Goal: Check status: Check status

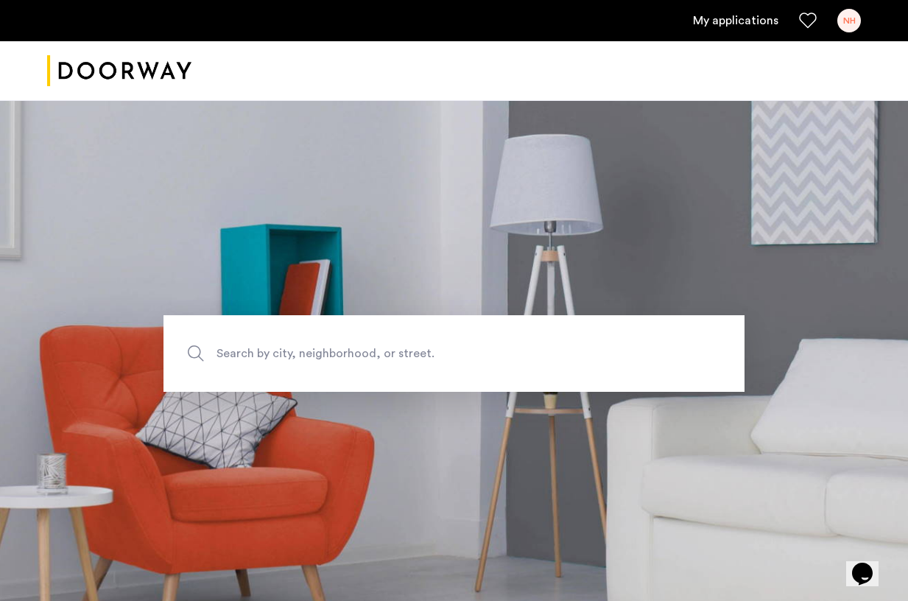
click at [848, 21] on div "NH" at bounding box center [849, 21] width 24 height 24
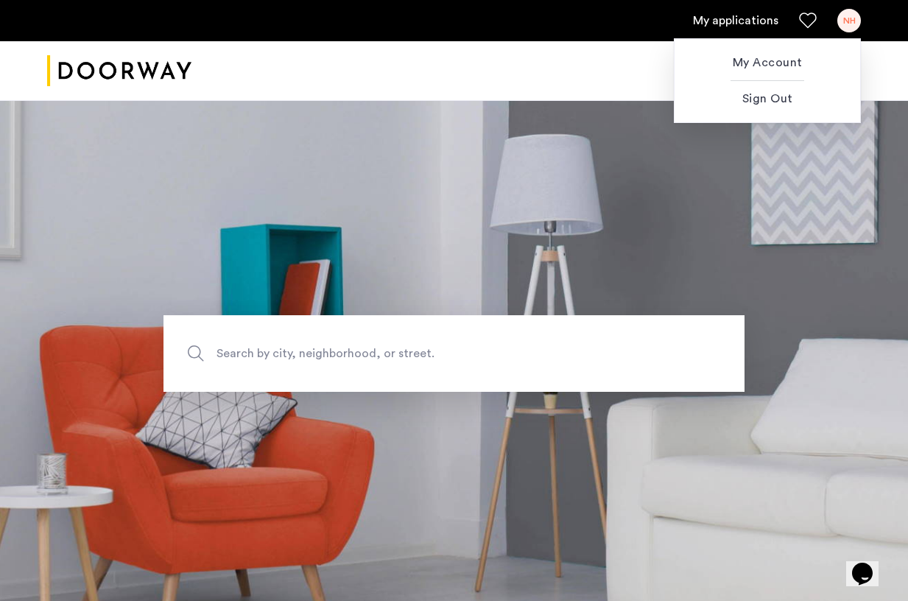
click at [722, 24] on div at bounding box center [454, 300] width 908 height 601
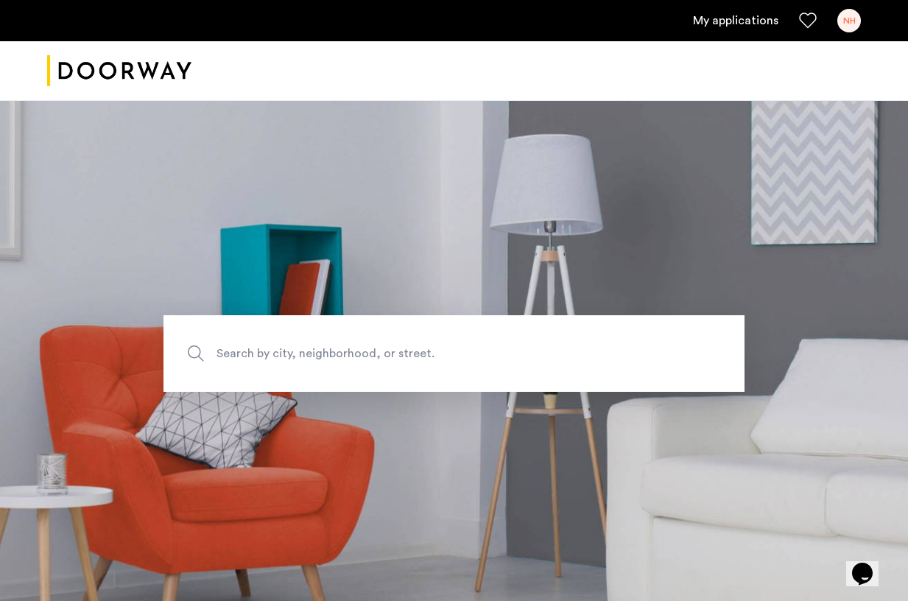
click at [755, 22] on link "My applications" at bounding box center [735, 21] width 85 height 18
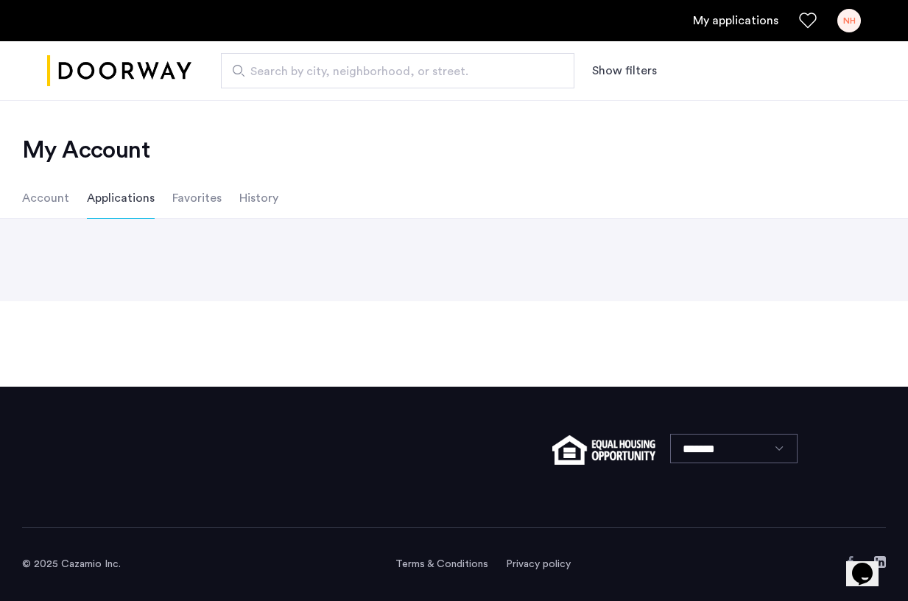
click at [199, 186] on li "Favorites" at bounding box center [196, 197] width 49 height 41
click at [268, 203] on li "History" at bounding box center [258, 197] width 39 height 41
